Goal: Transaction & Acquisition: Download file/media

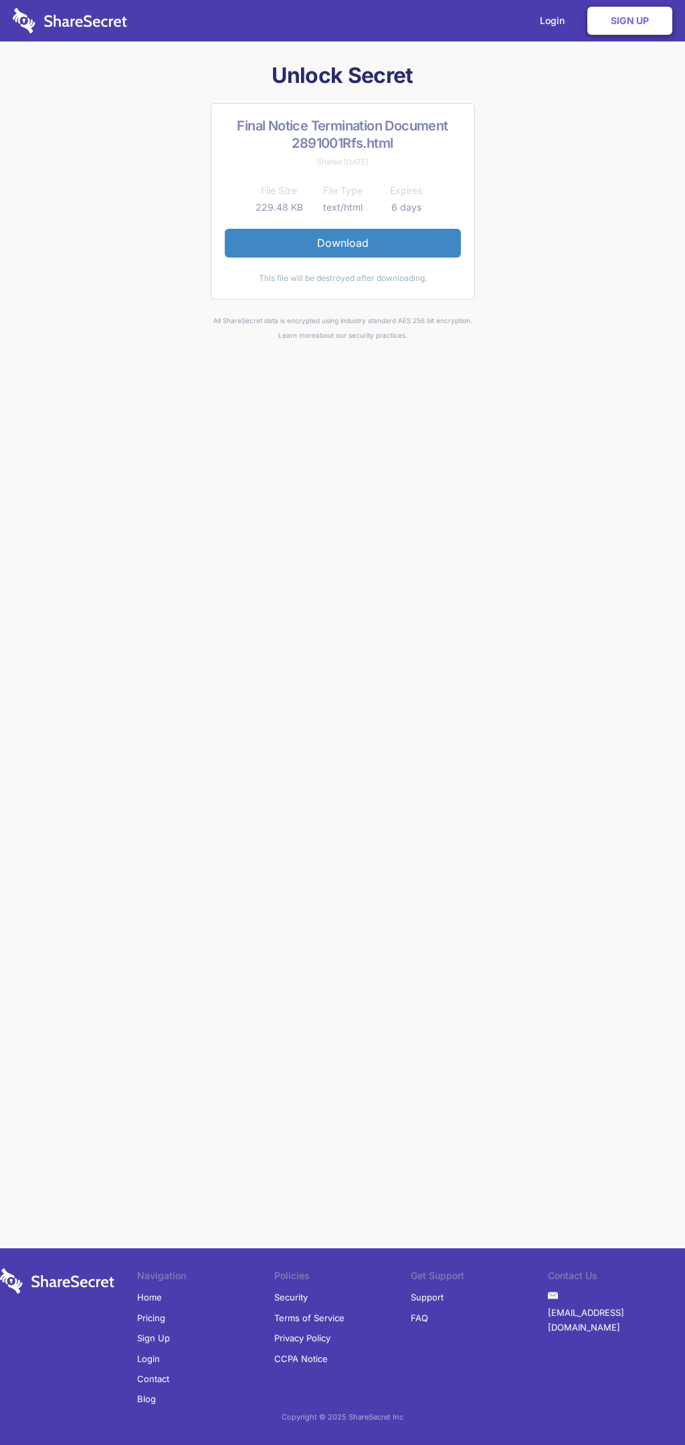
click at [342, 243] on link "Download" at bounding box center [343, 243] width 236 height 28
